Goal: Transaction & Acquisition: Download file/media

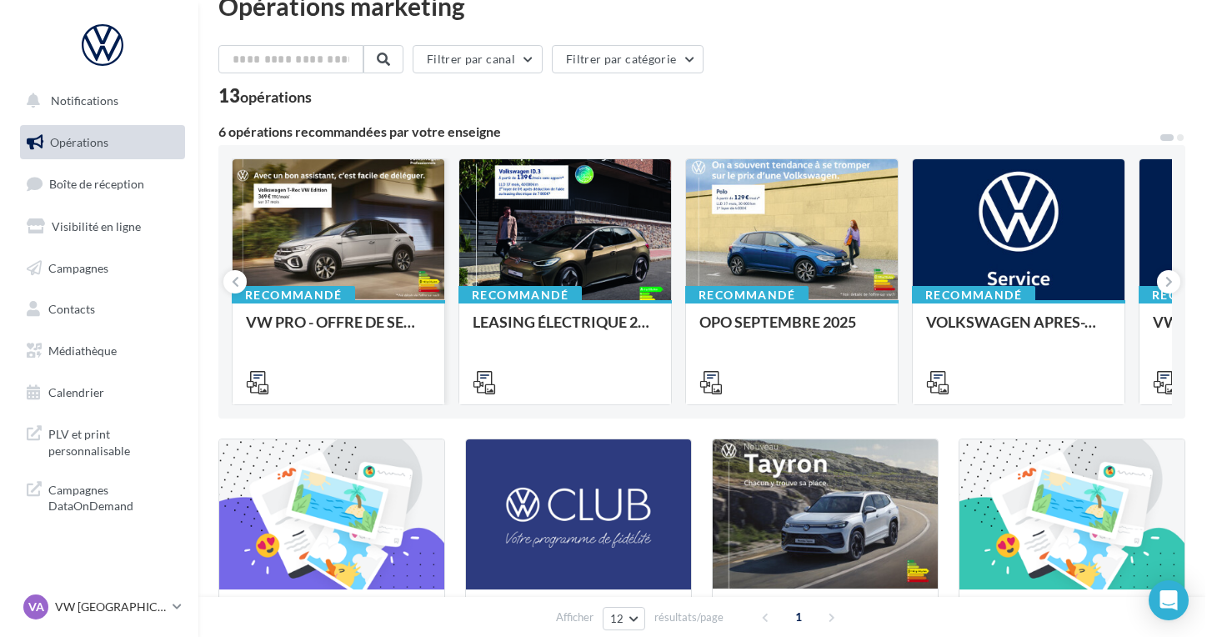
scroll to position [33, 0]
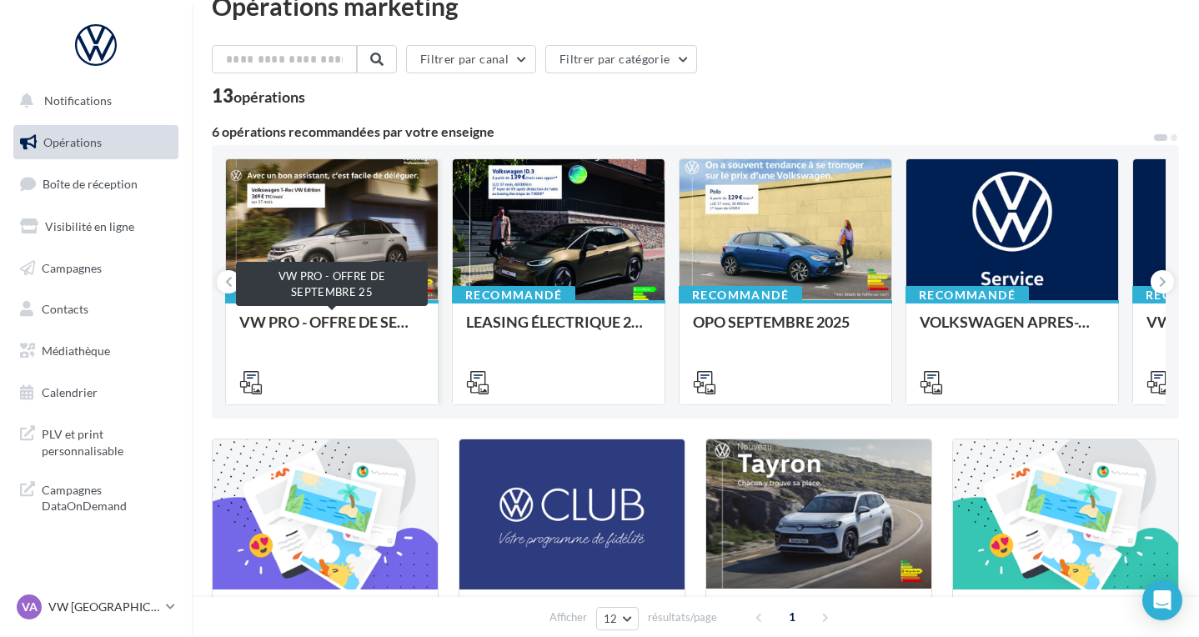
click at [321, 327] on div "VW PRO - OFFRE DE SEPTEMBRE 25" at bounding box center [331, 329] width 185 height 33
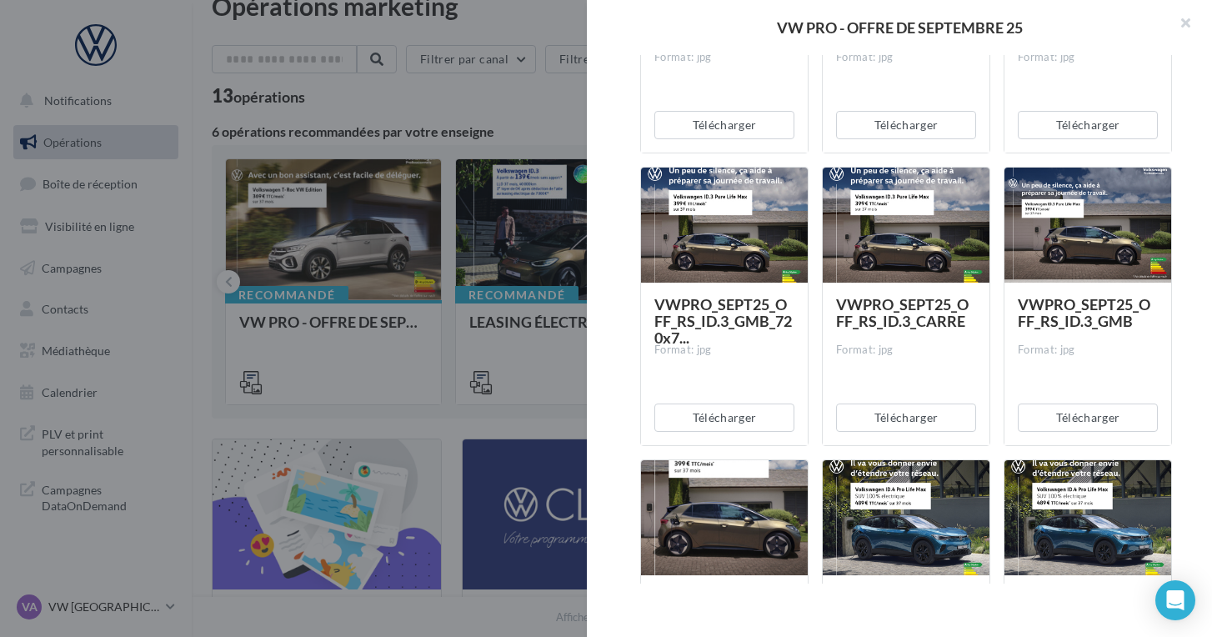
scroll to position [2091, 0]
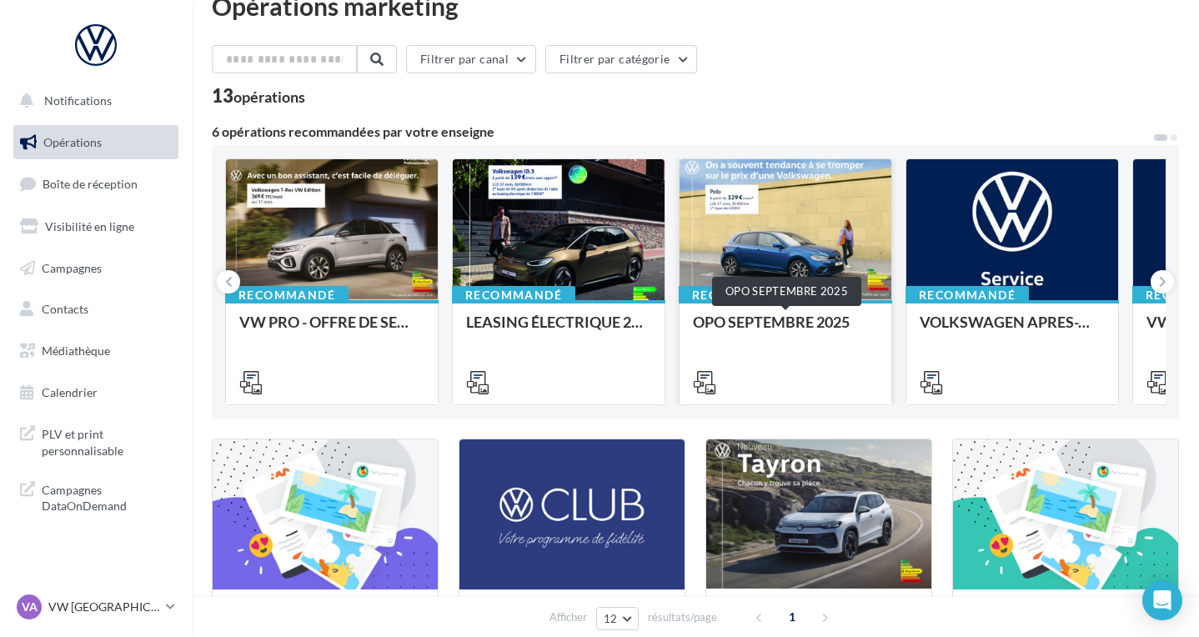
click at [709, 324] on div "OPO SEPTEMBRE 2025" at bounding box center [785, 329] width 185 height 33
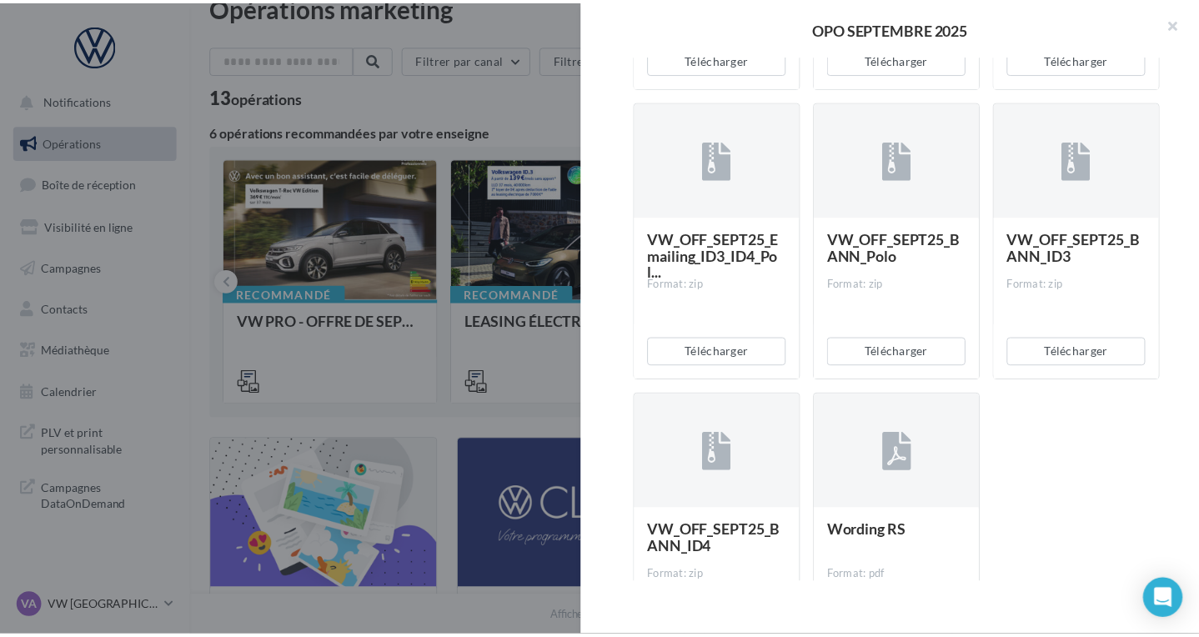
scroll to position [3481, 0]
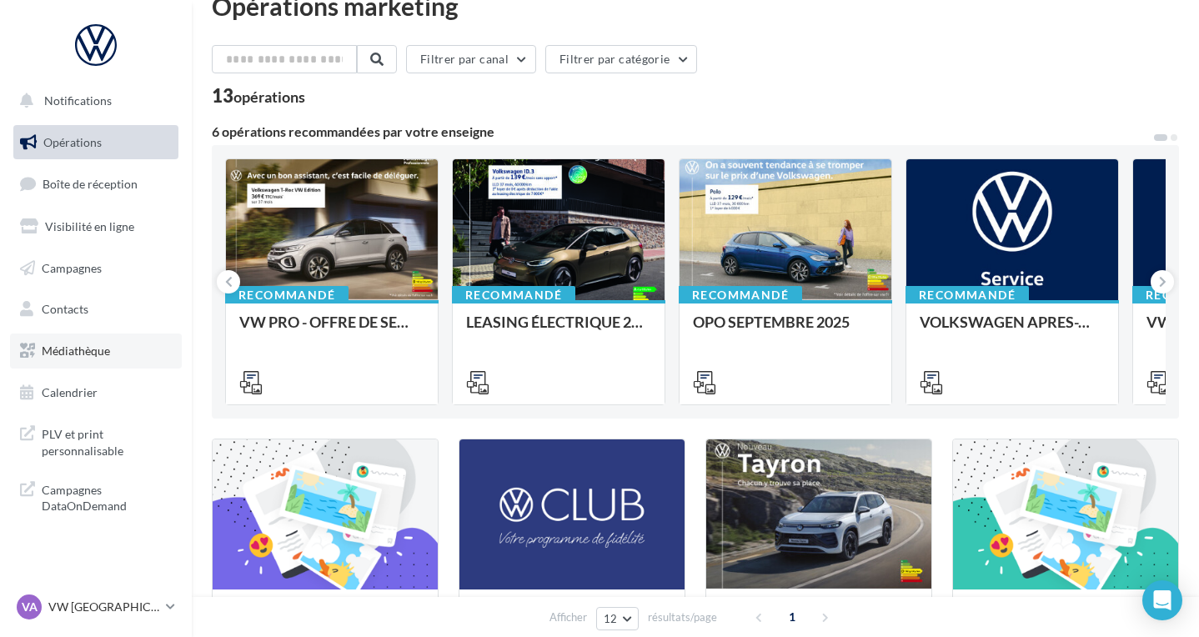
click at [75, 355] on link "Médiathèque" at bounding box center [96, 350] width 172 height 35
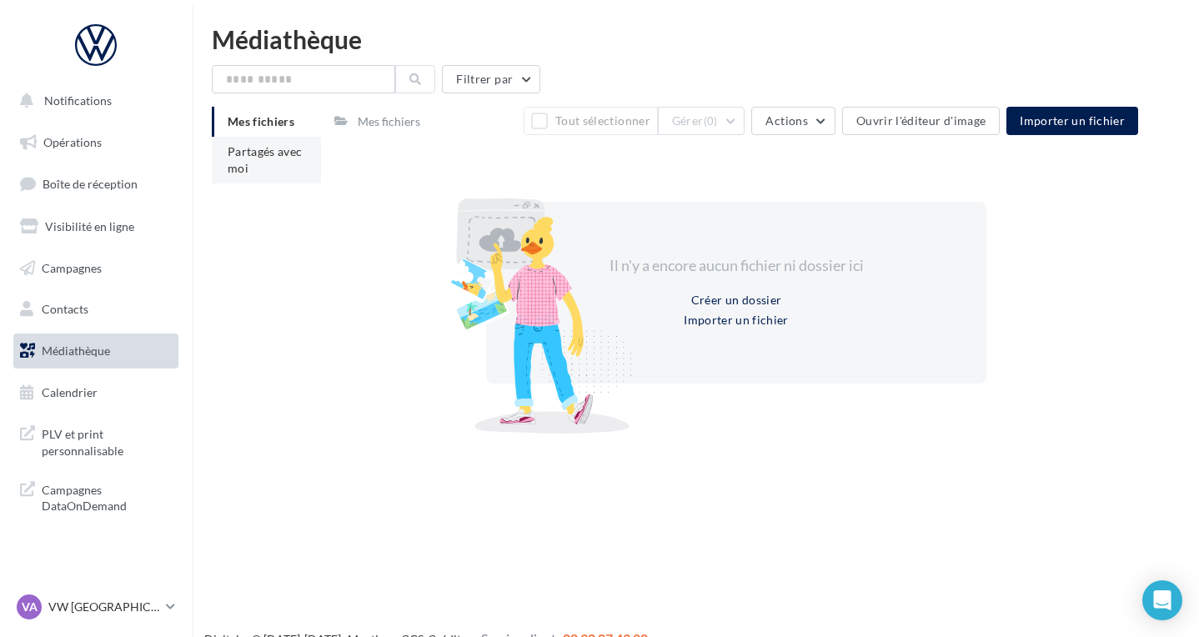
click at [275, 181] on li "Partagés avec moi" at bounding box center [266, 160] width 109 height 47
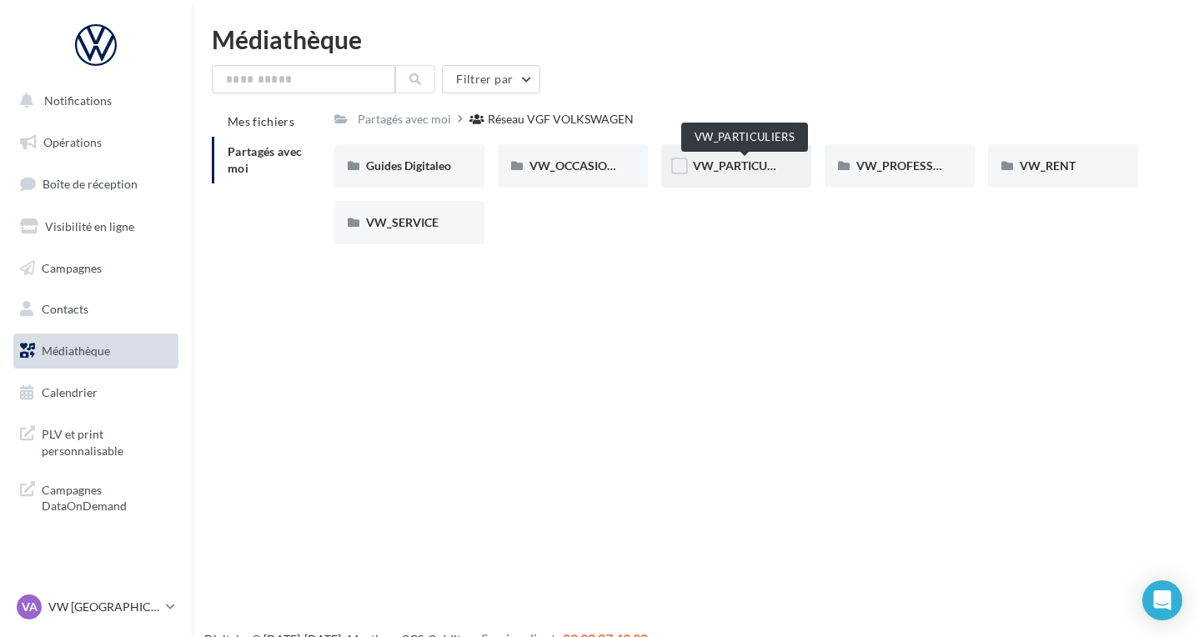
click at [769, 164] on span "VW_PARTICULIERS" at bounding box center [745, 165] width 104 height 14
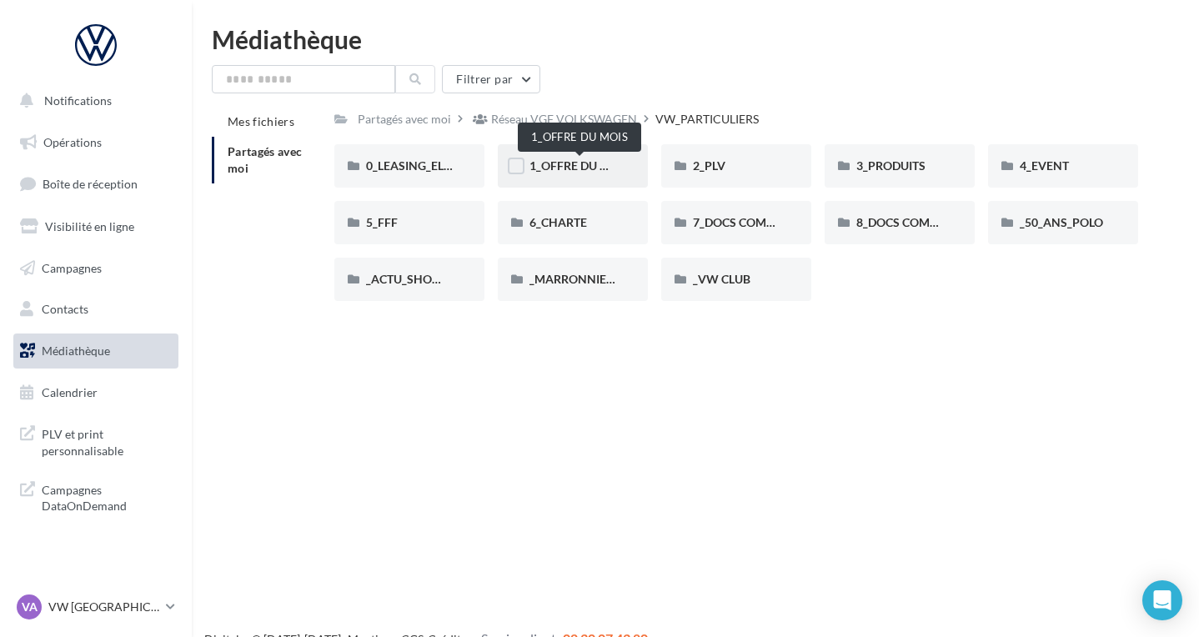
click at [594, 163] on span "1_OFFRE DU MOIS" at bounding box center [579, 165] width 100 height 14
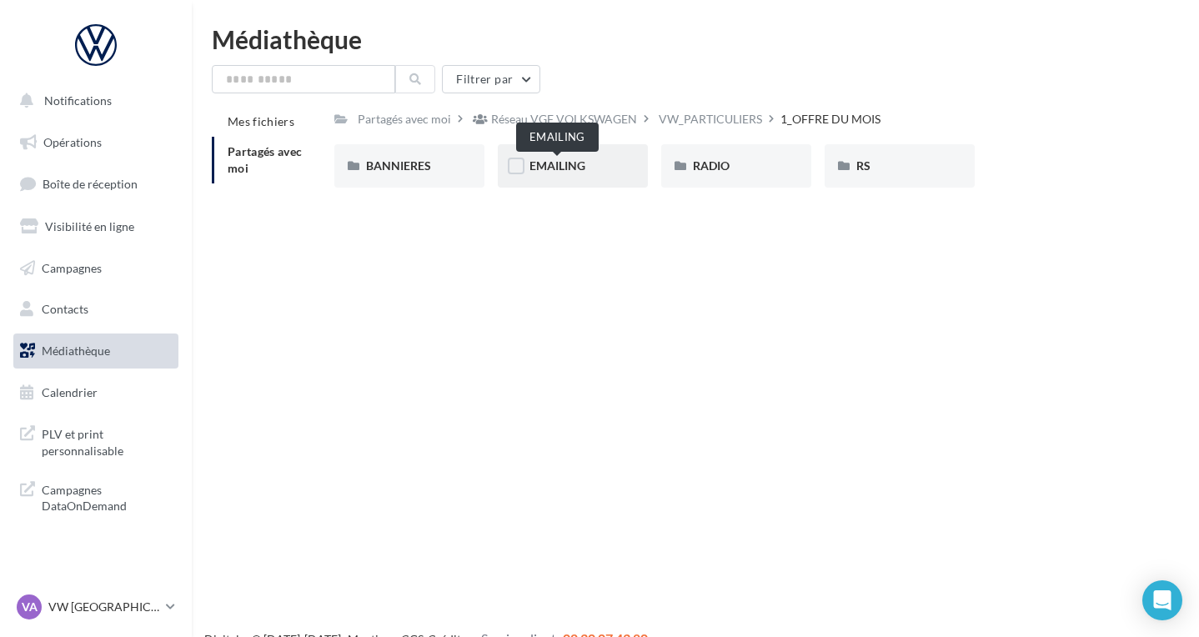
click at [574, 169] on span "EMAILING" at bounding box center [557, 165] width 56 height 14
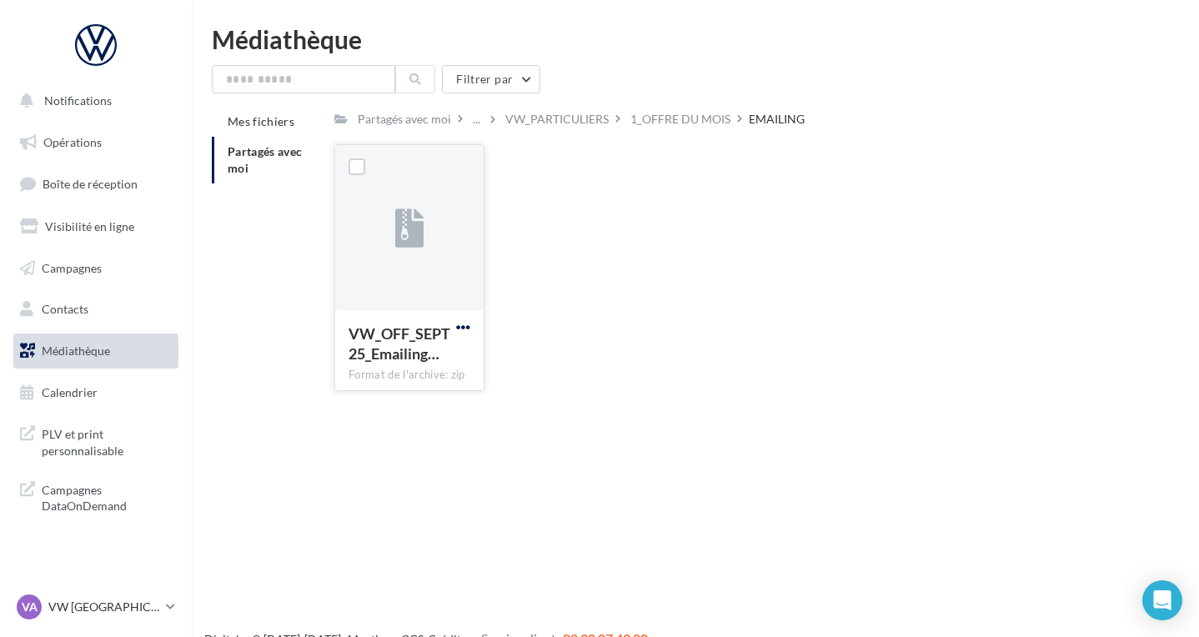
click at [465, 327] on span "button" at bounding box center [463, 327] width 14 height 14
click at [438, 353] on button "Télécharger" at bounding box center [390, 359] width 167 height 43
click at [1033, 115] on div "Partagés avec moi ... VW_PARTICULIERS 1_OFFRE DU MOIS EMAILING" at bounding box center [736, 119] width 804 height 24
